Goal: Check status: Check status

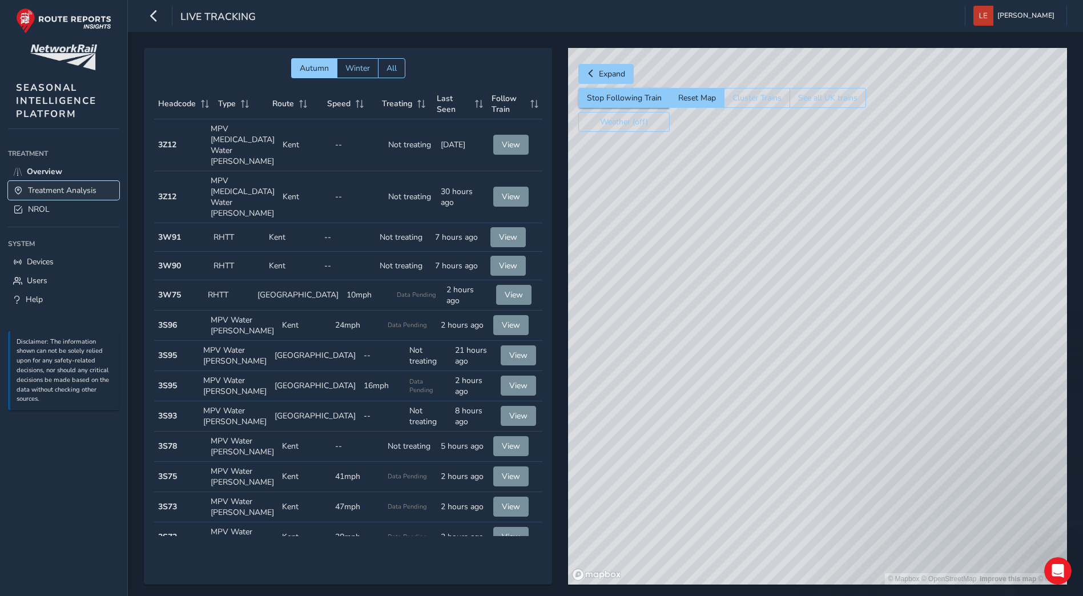
click at [74, 195] on span "Treatment Analysis" at bounding box center [62, 190] width 69 height 11
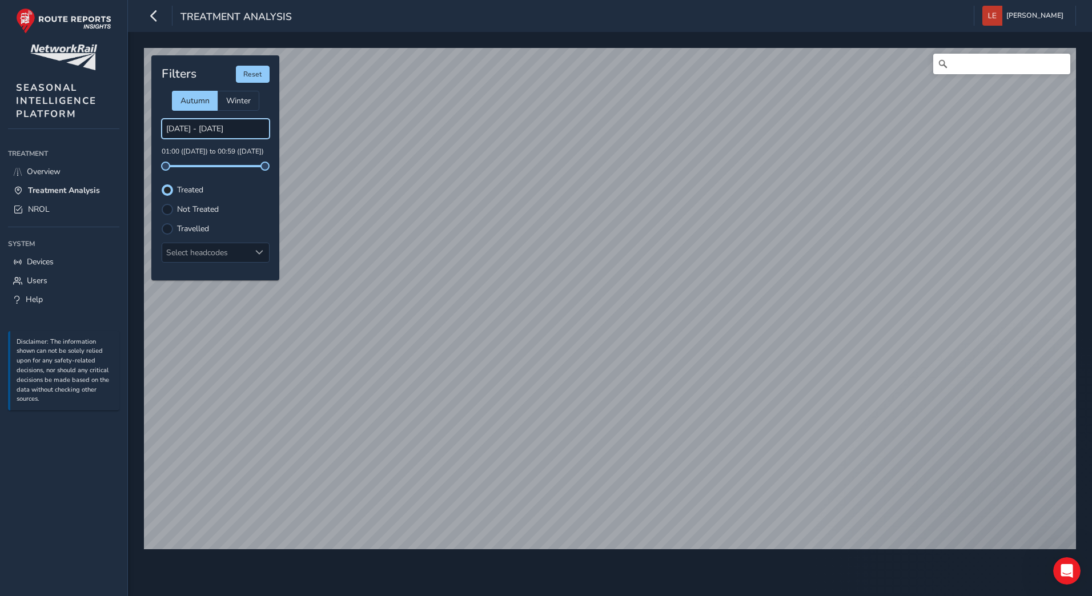
click at [211, 130] on input "[DATE] - [DATE]" at bounding box center [216, 129] width 108 height 20
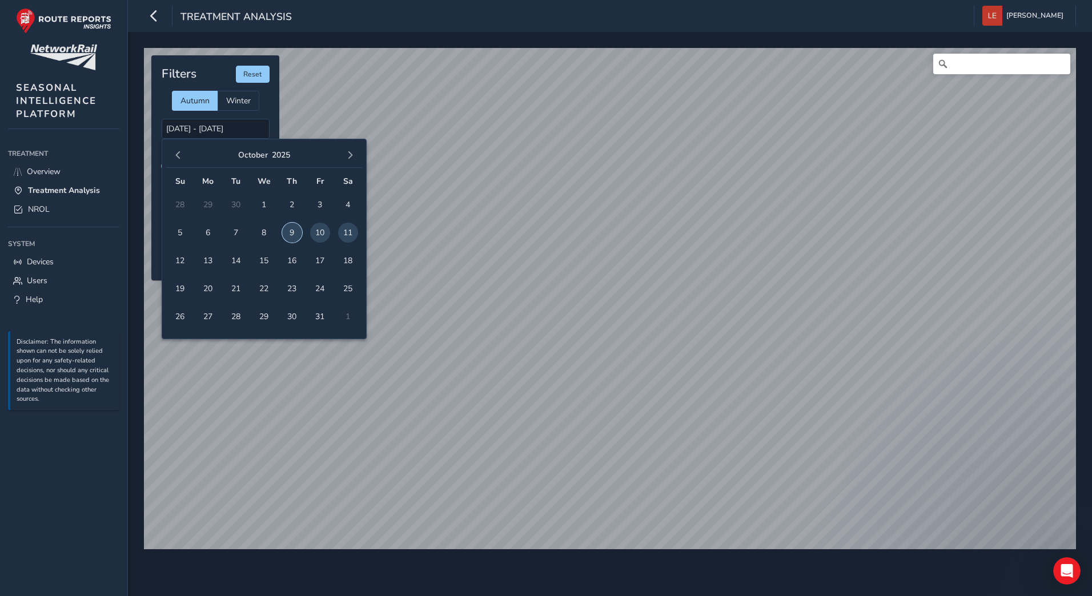
click at [294, 233] on span "9" at bounding box center [292, 233] width 20 height 20
click at [320, 232] on span "10" at bounding box center [320, 233] width 20 height 20
type input "[DATE] - [DATE]"
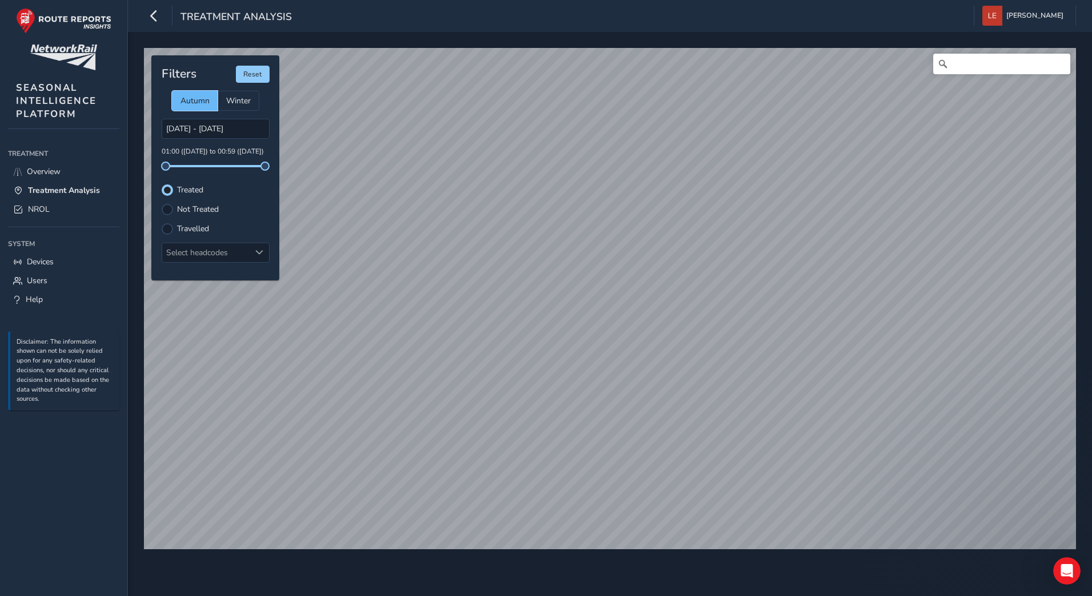
click at [214, 103] on div "Autumn" at bounding box center [195, 101] width 46 height 20
click at [177, 214] on label "Not Treated" at bounding box center [198, 210] width 42 height 8
click at [167, 208] on input "Not Treated" at bounding box center [167, 208] width 0 height 0
click at [172, 187] on div at bounding box center [167, 189] width 11 height 11
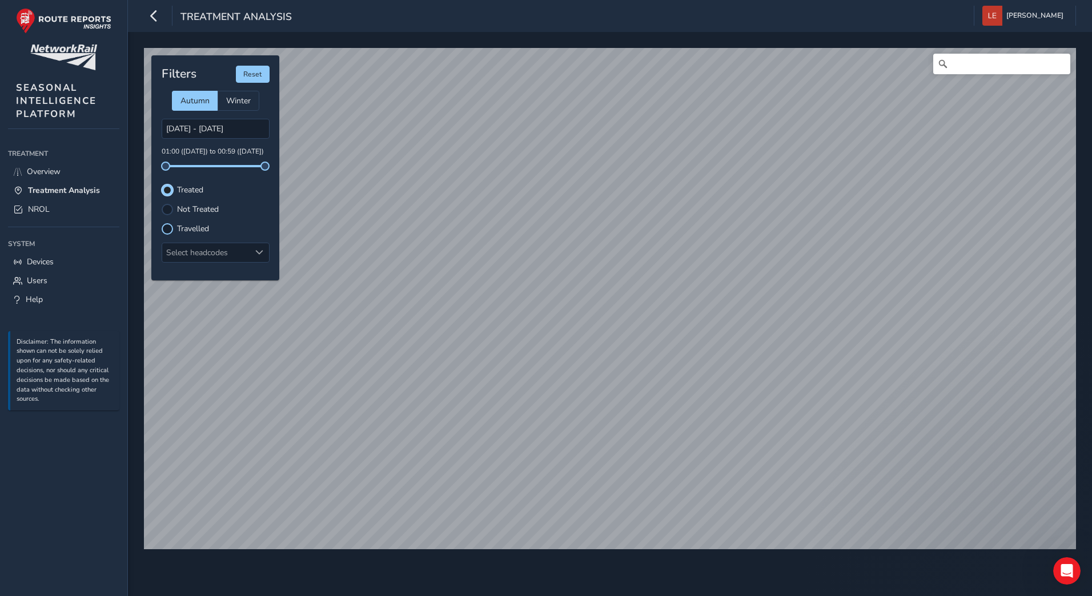
click at [166, 232] on div at bounding box center [167, 228] width 11 height 11
click at [166, 192] on div at bounding box center [167, 189] width 11 height 11
click at [216, 257] on div "Select headcodes" at bounding box center [206, 252] width 88 height 19
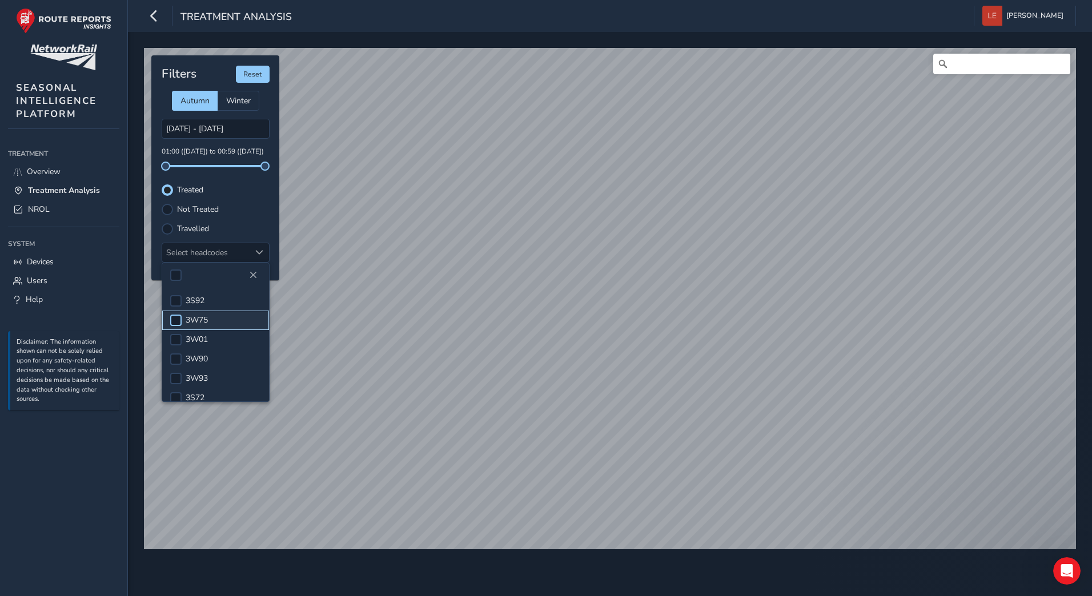
click at [180, 324] on div at bounding box center [175, 320] width 11 height 11
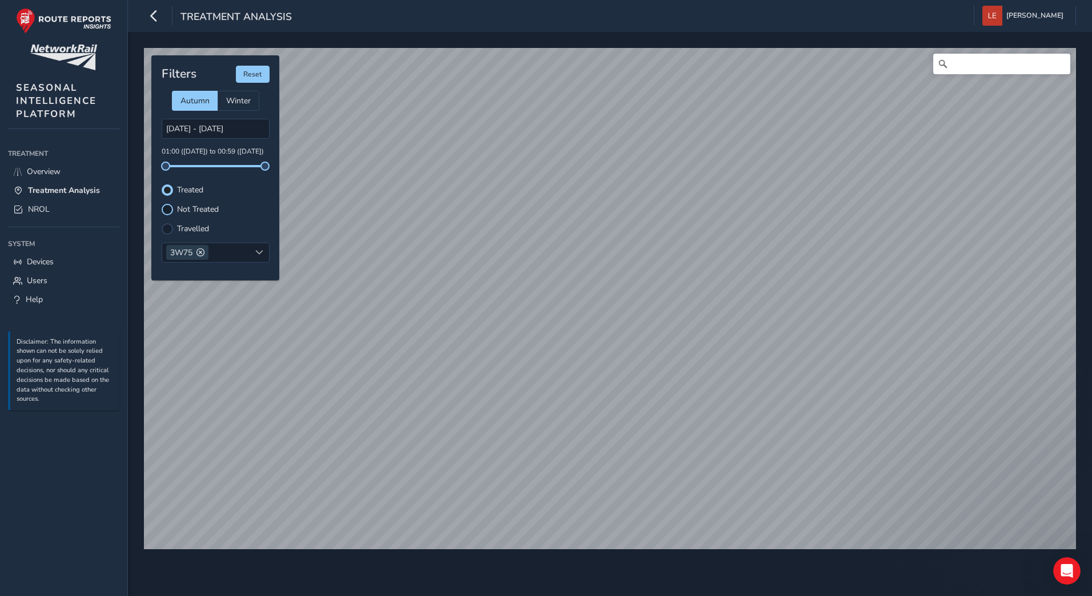
click at [168, 211] on div at bounding box center [167, 209] width 11 height 11
click at [168, 191] on div at bounding box center [167, 189] width 11 height 11
click at [34, 208] on span "NROL" at bounding box center [39, 209] width 22 height 11
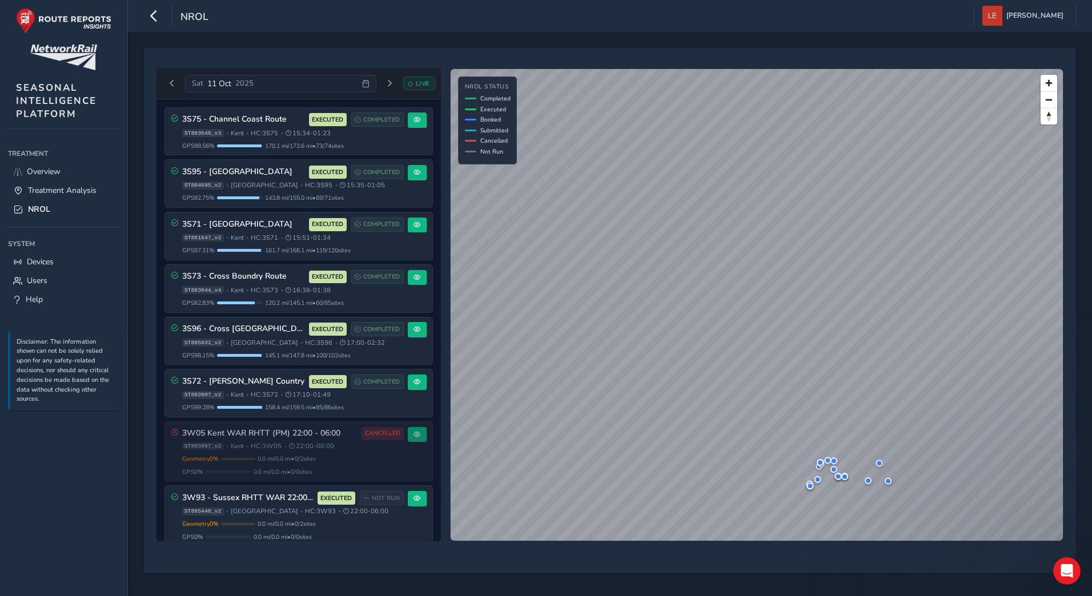
click at [251, 86] on span "2025" at bounding box center [244, 83] width 18 height 10
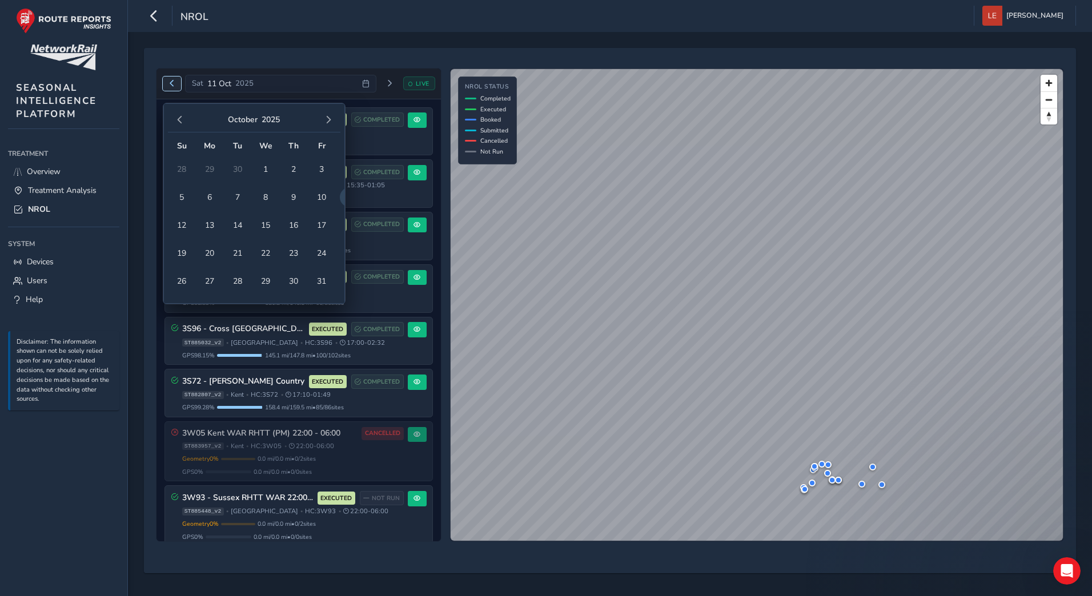
click at [172, 88] on button "Previous day" at bounding box center [172, 84] width 19 height 14
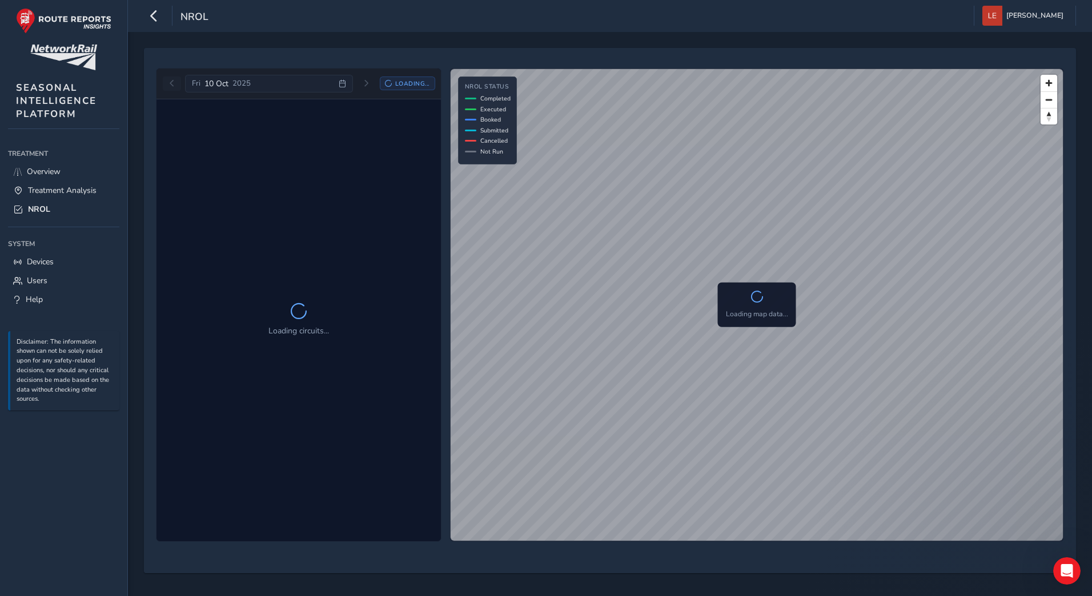
click at [172, 88] on div "[DATE] Loading..." at bounding box center [299, 84] width 272 height 18
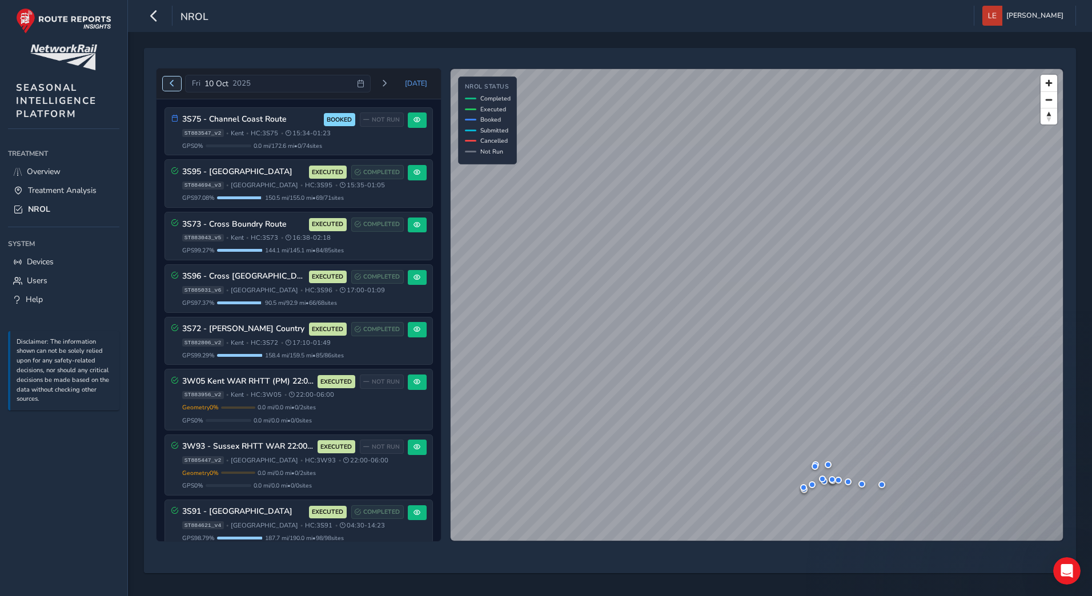
click at [172, 83] on span "Previous day" at bounding box center [171, 83] width 7 height 7
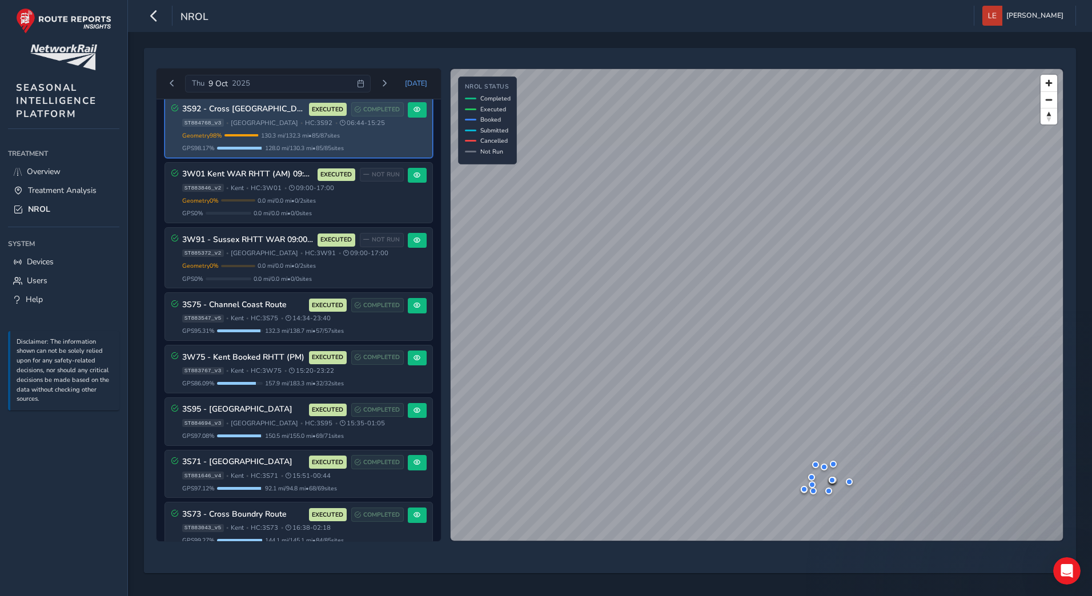
scroll to position [685, 0]
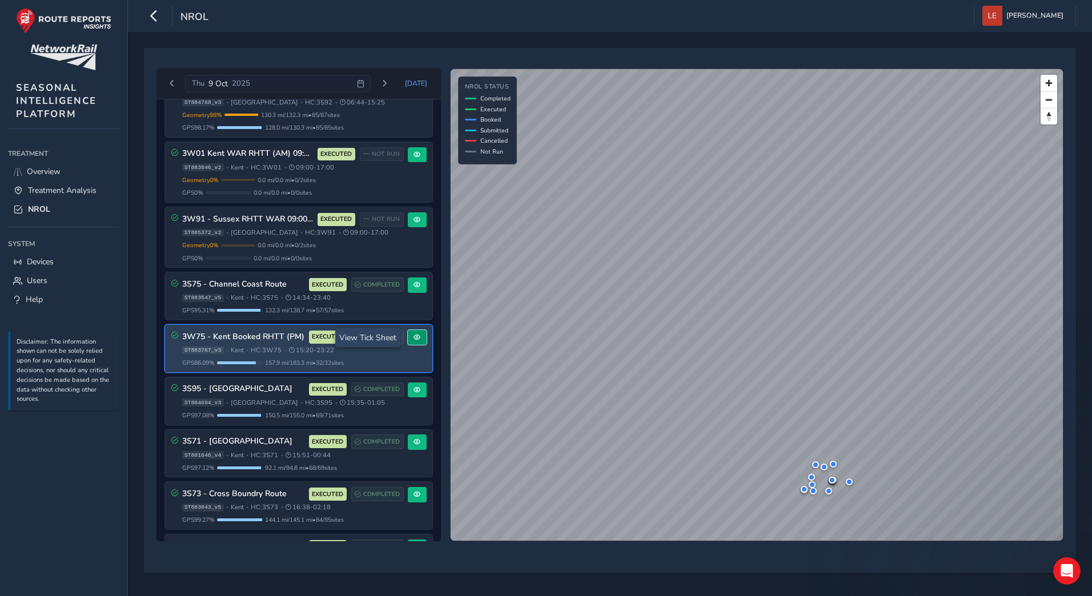
click at [413, 340] on span at bounding box center [416, 337] width 7 height 7
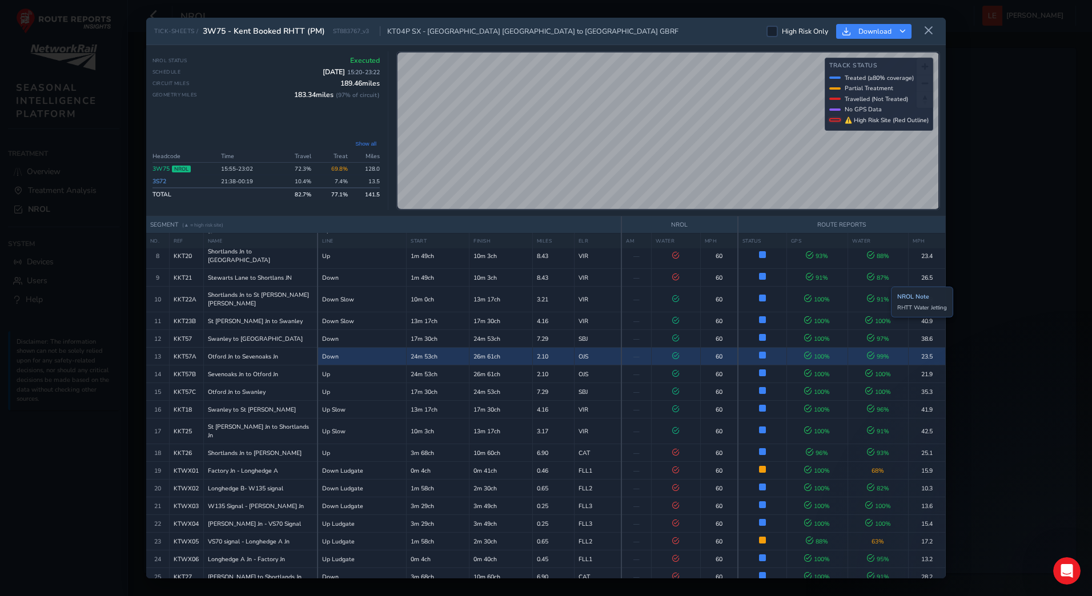
scroll to position [228, 0]
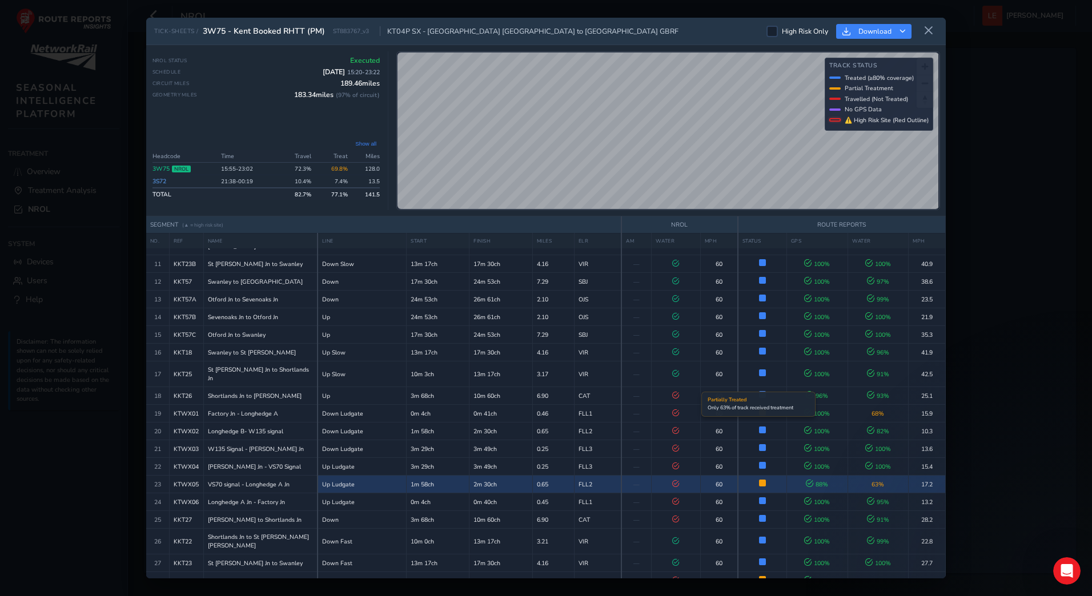
click at [759, 480] on span at bounding box center [762, 483] width 7 height 7
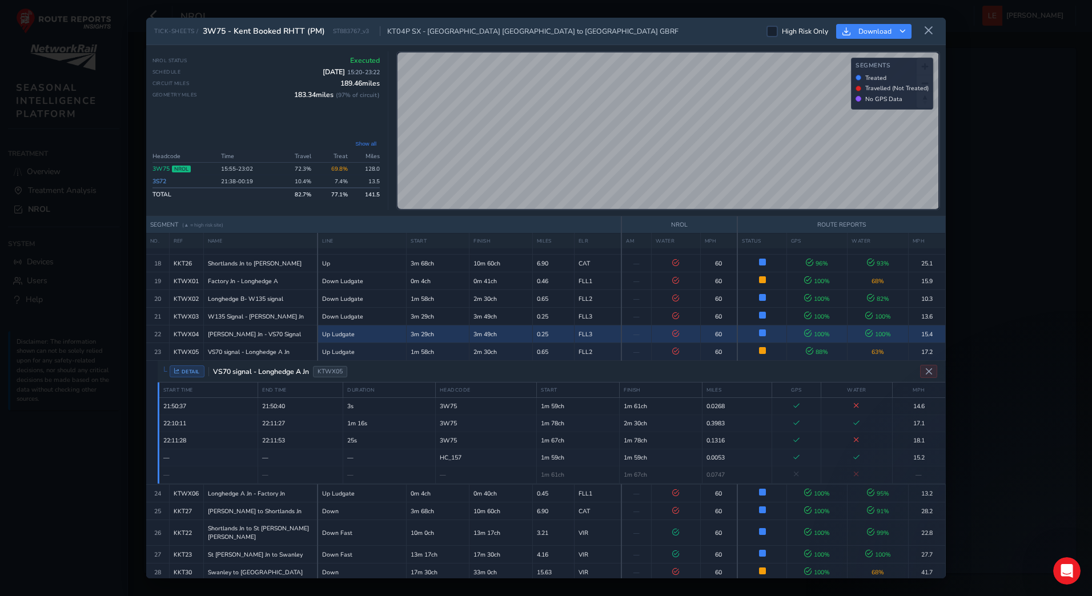
scroll to position [304, 0]
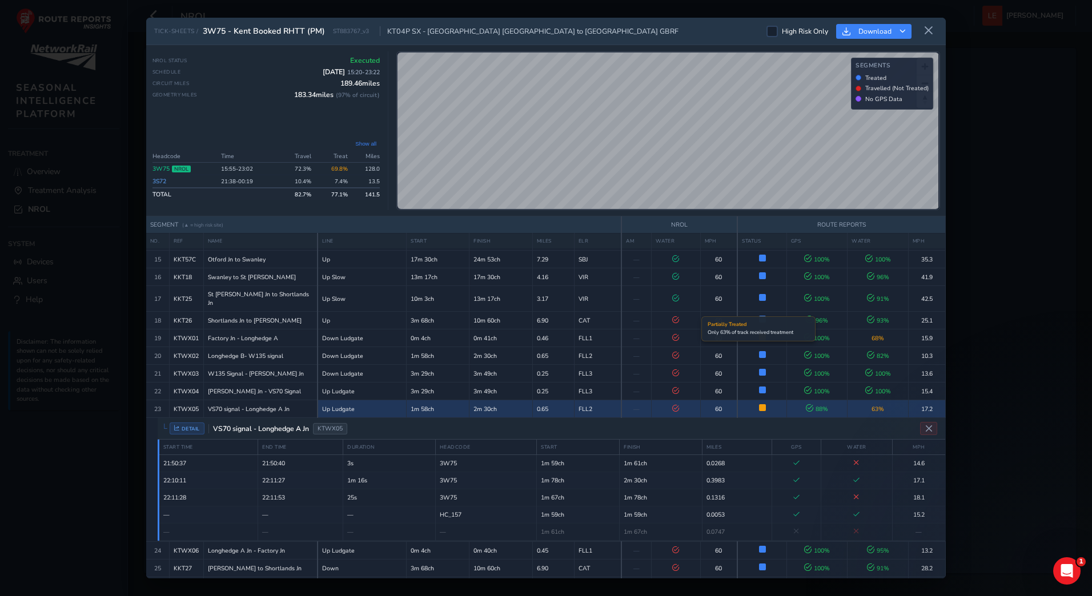
click at [759, 404] on span at bounding box center [762, 407] width 7 height 7
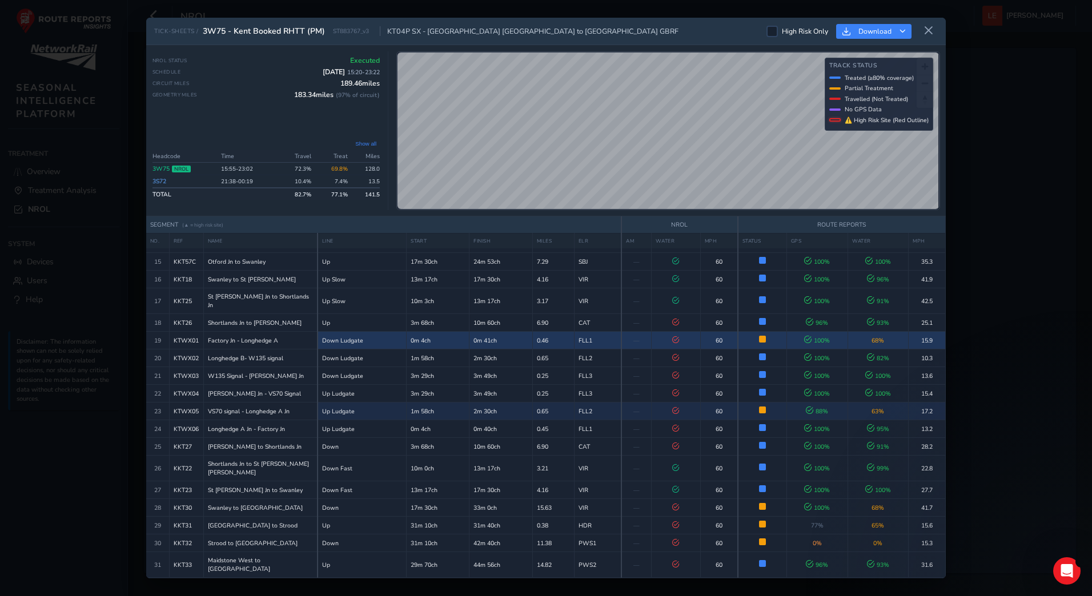
scroll to position [238, 0]
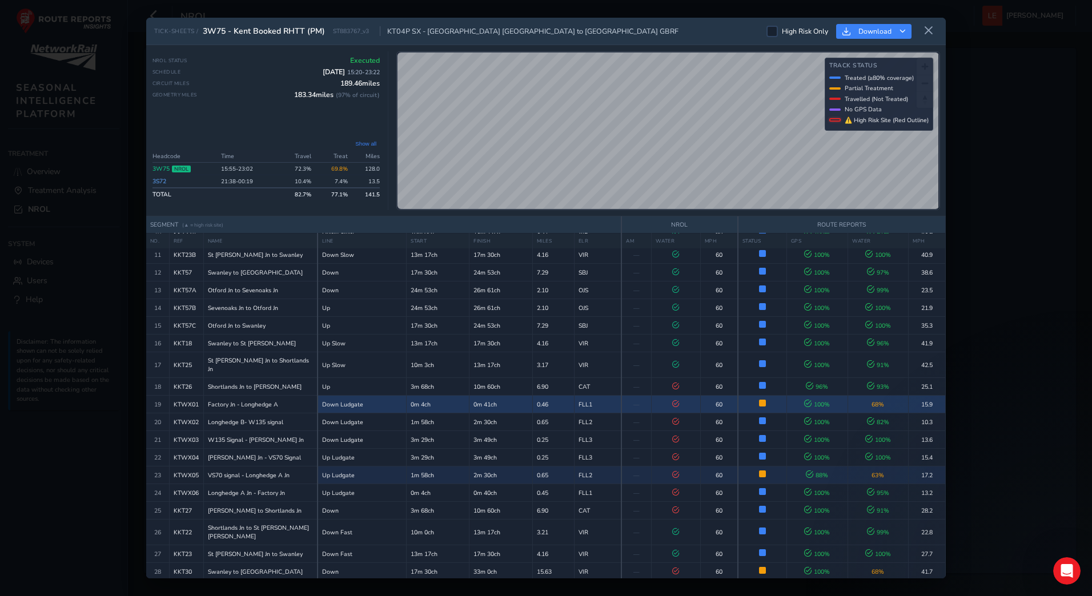
click at [759, 396] on td at bounding box center [762, 405] width 49 height 18
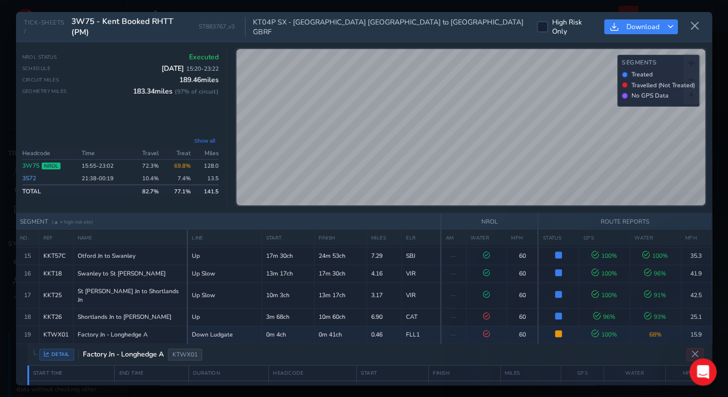
scroll to position [304, 0]
drag, startPoint x: 1073, startPoint y: 0, endPoint x: 425, endPoint y: 302, distance: 714.9
click at [425, 344] on div "DETAIL Factory Jn - Longhedge A KTWX01" at bounding box center [369, 355] width 684 height 22
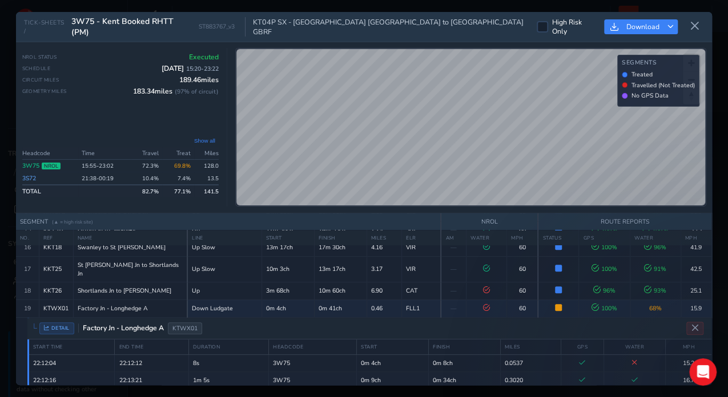
scroll to position [341, 0]
